Goal: Navigation & Orientation: Go to known website

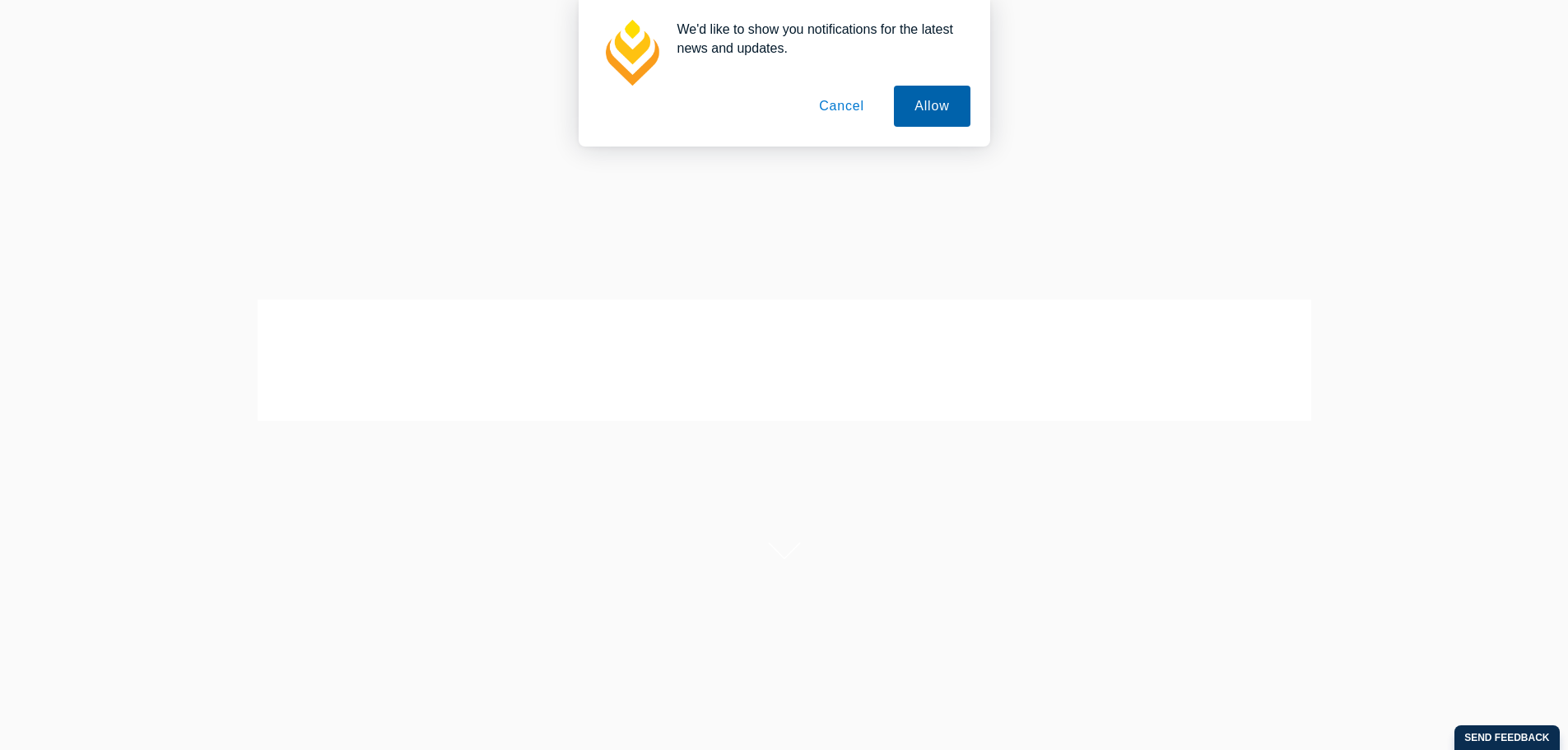
click at [927, 101] on button "Allow" at bounding box center [932, 106] width 76 height 41
